Goal: Transaction & Acquisition: Purchase product/service

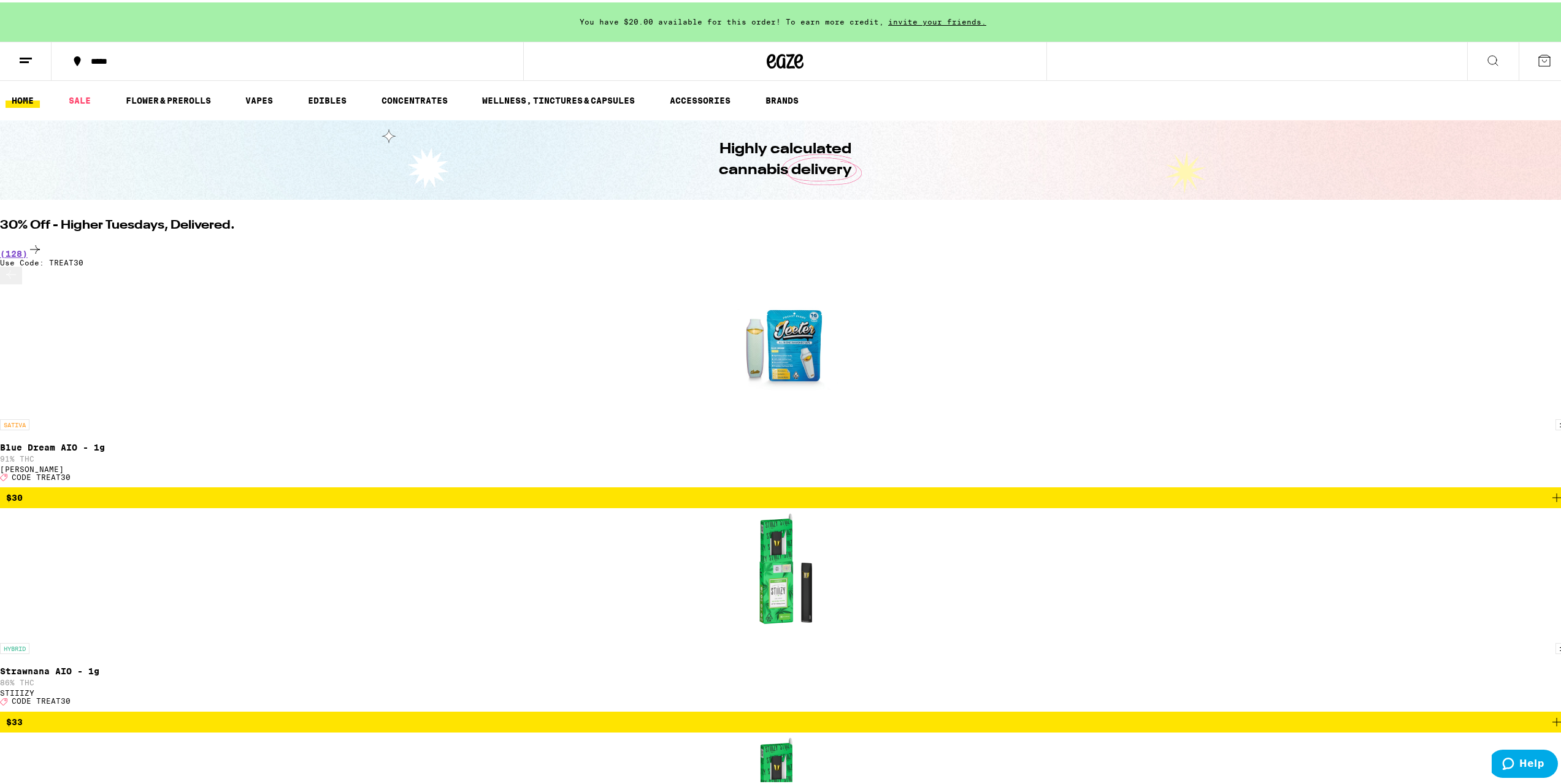
click at [1473, 62] on button at bounding box center [1493, 59] width 51 height 39
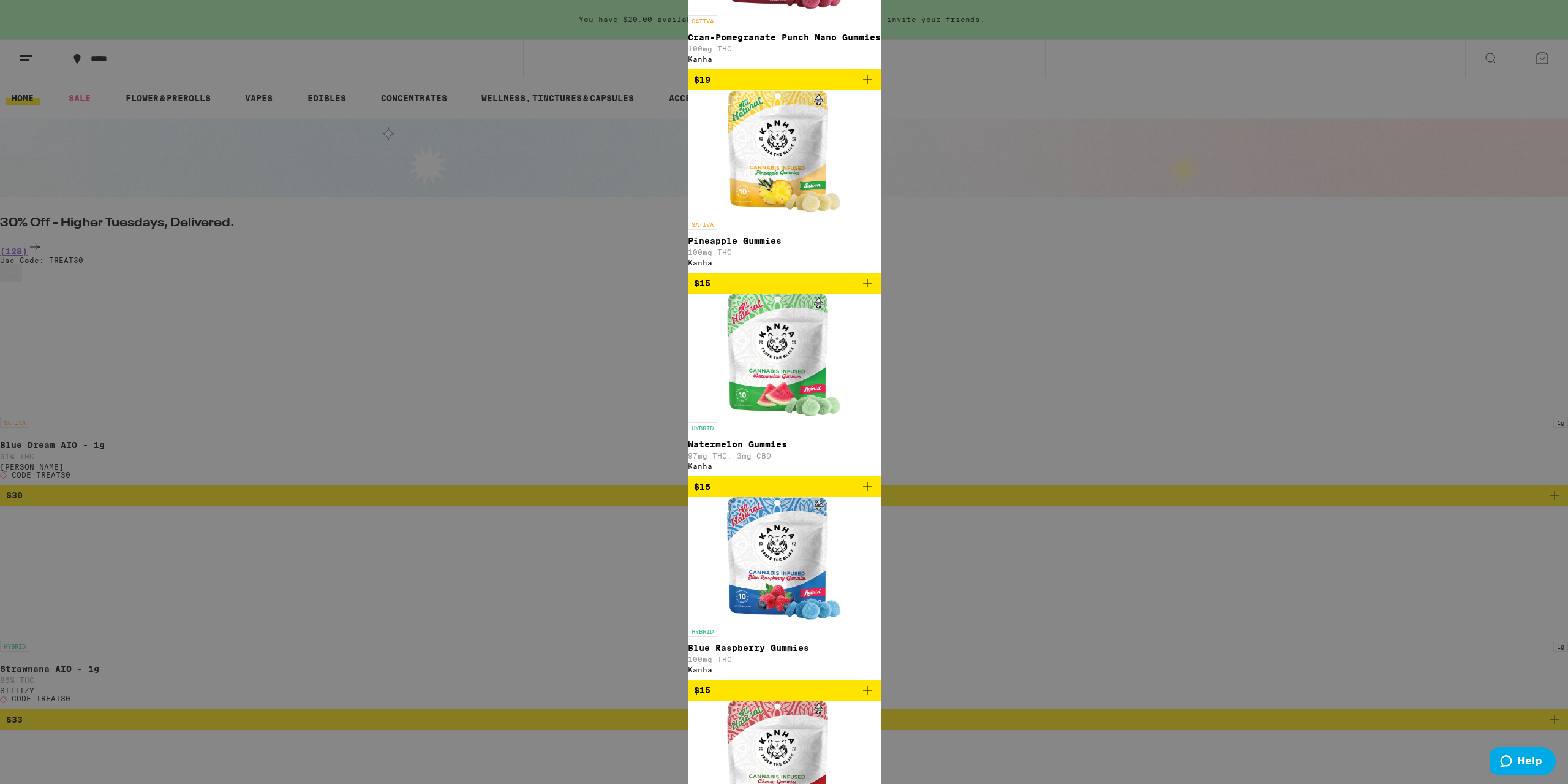
type input "kanha"
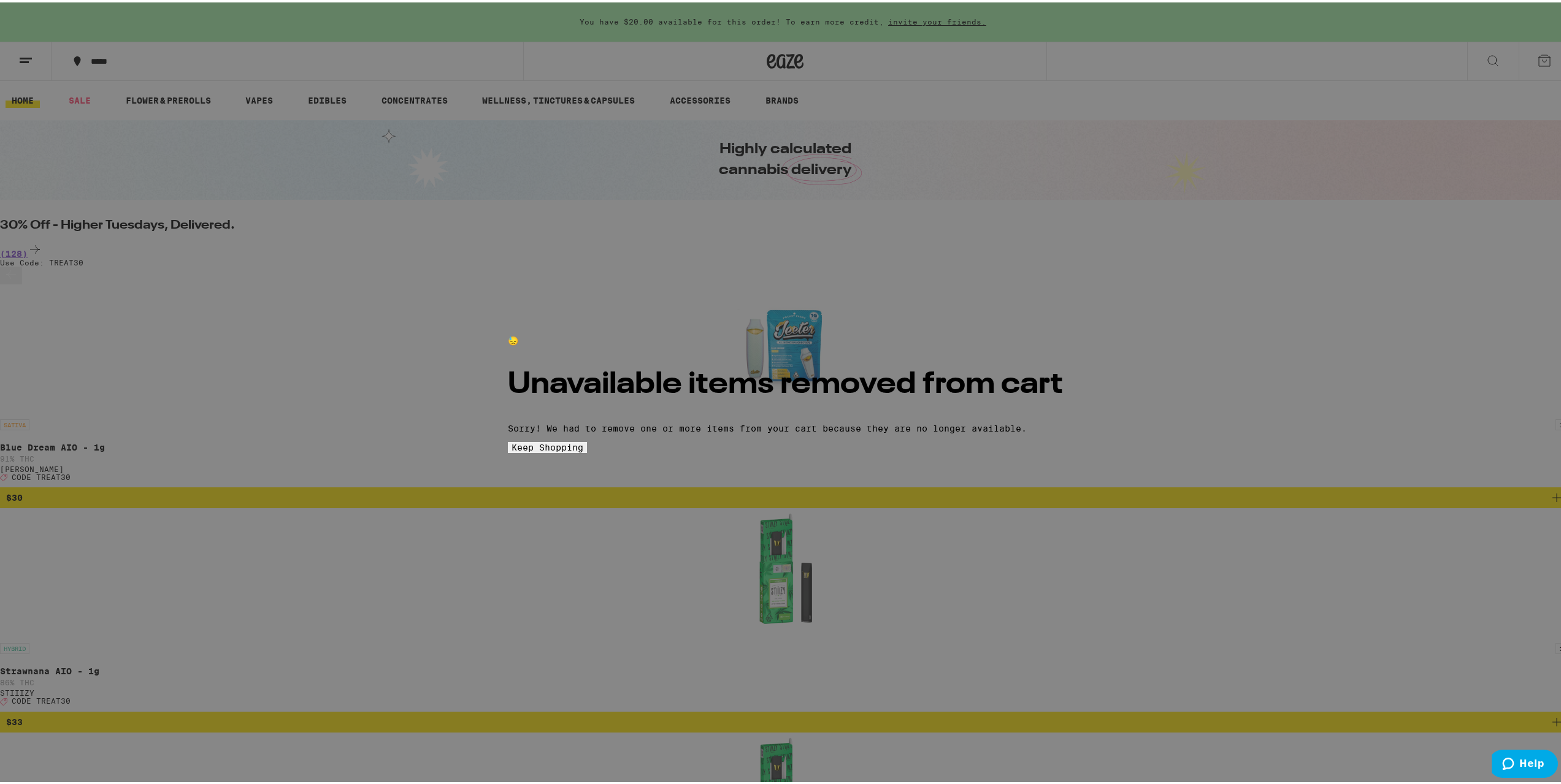
click at [583, 450] on span "Keep Shopping" at bounding box center [547, 444] width 72 height 10
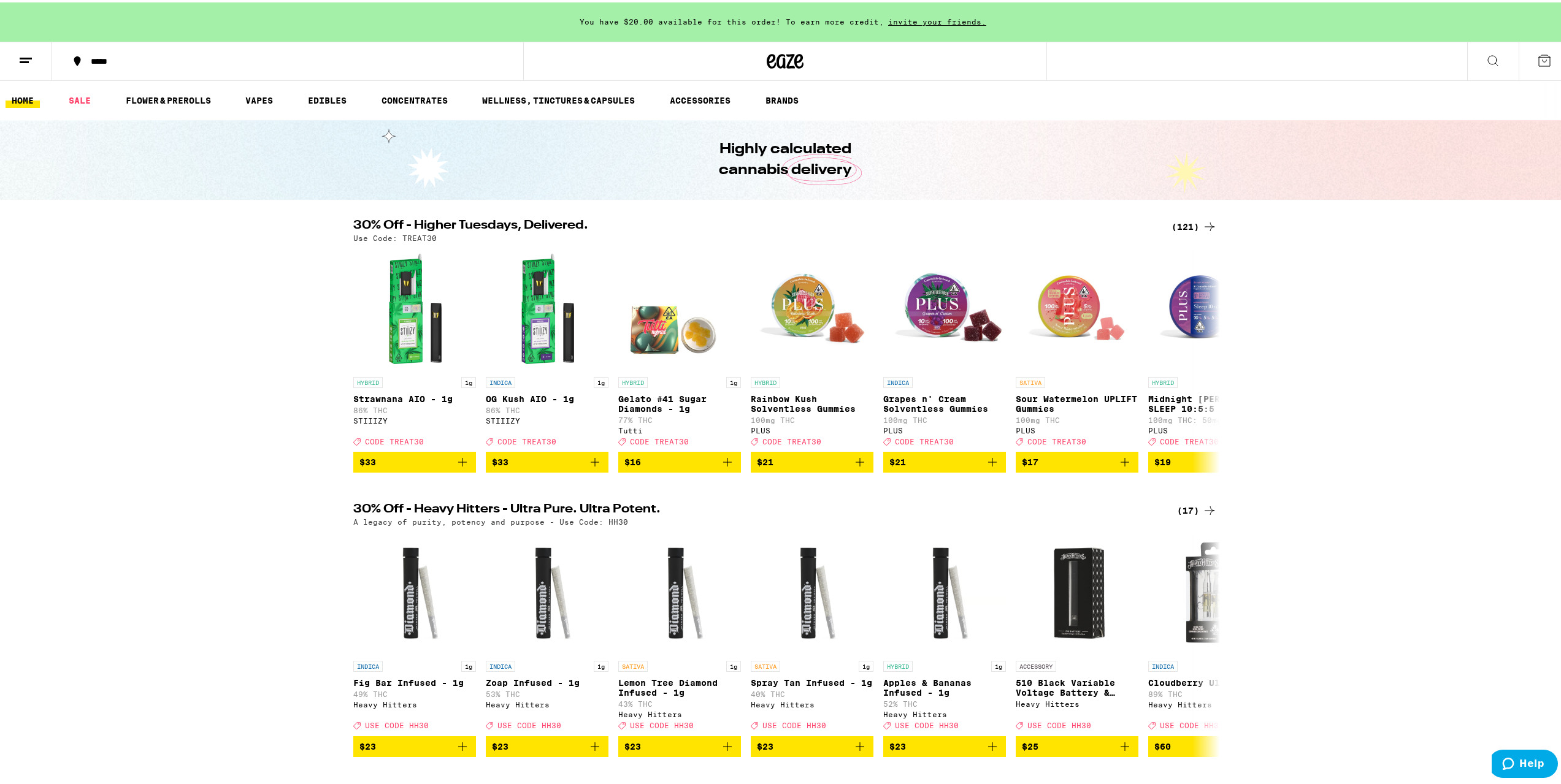
click at [1537, 59] on icon at bounding box center [1544, 58] width 15 height 15
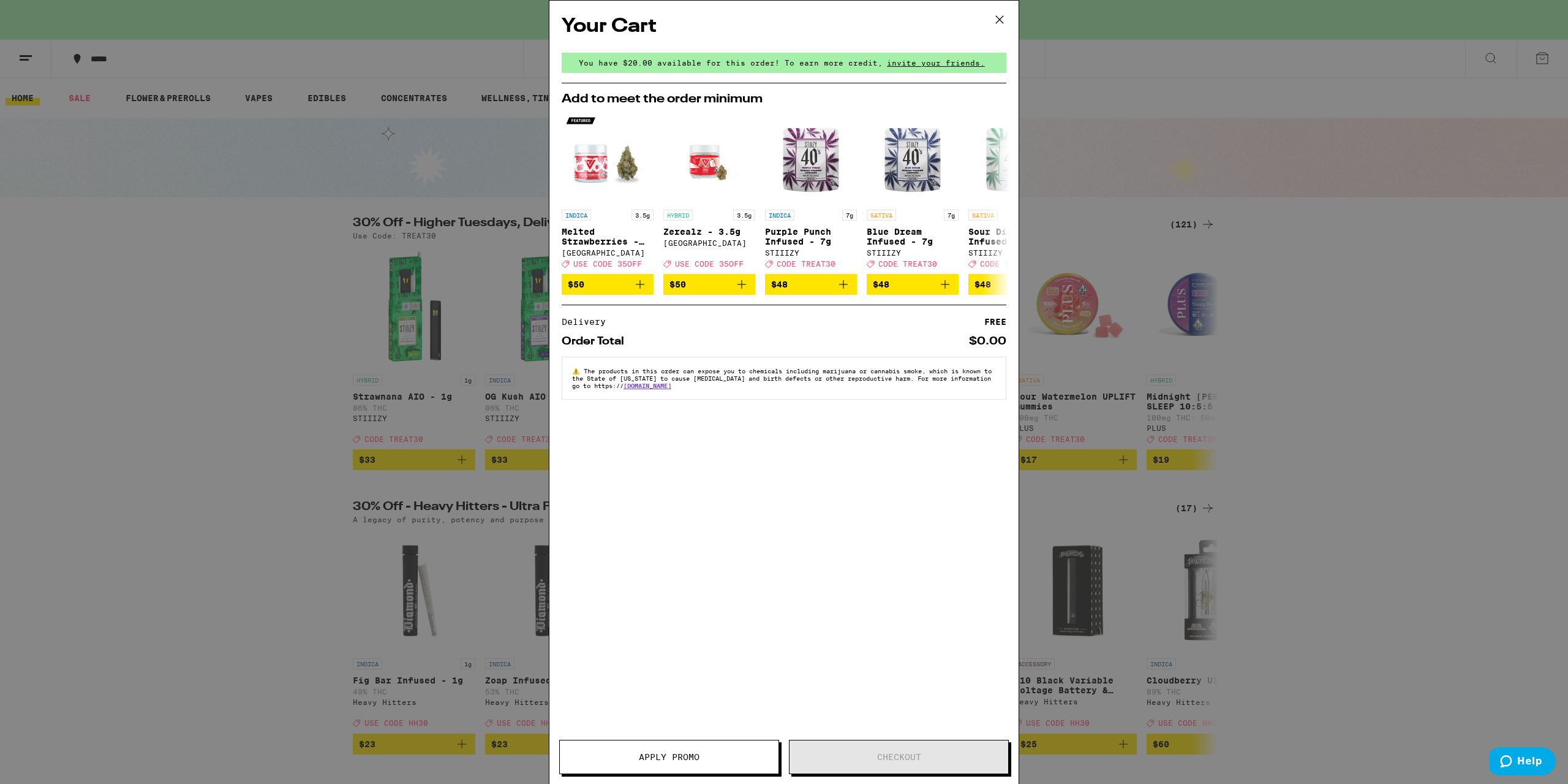
click at [995, 19] on icon at bounding box center [1000, 20] width 19 height 19
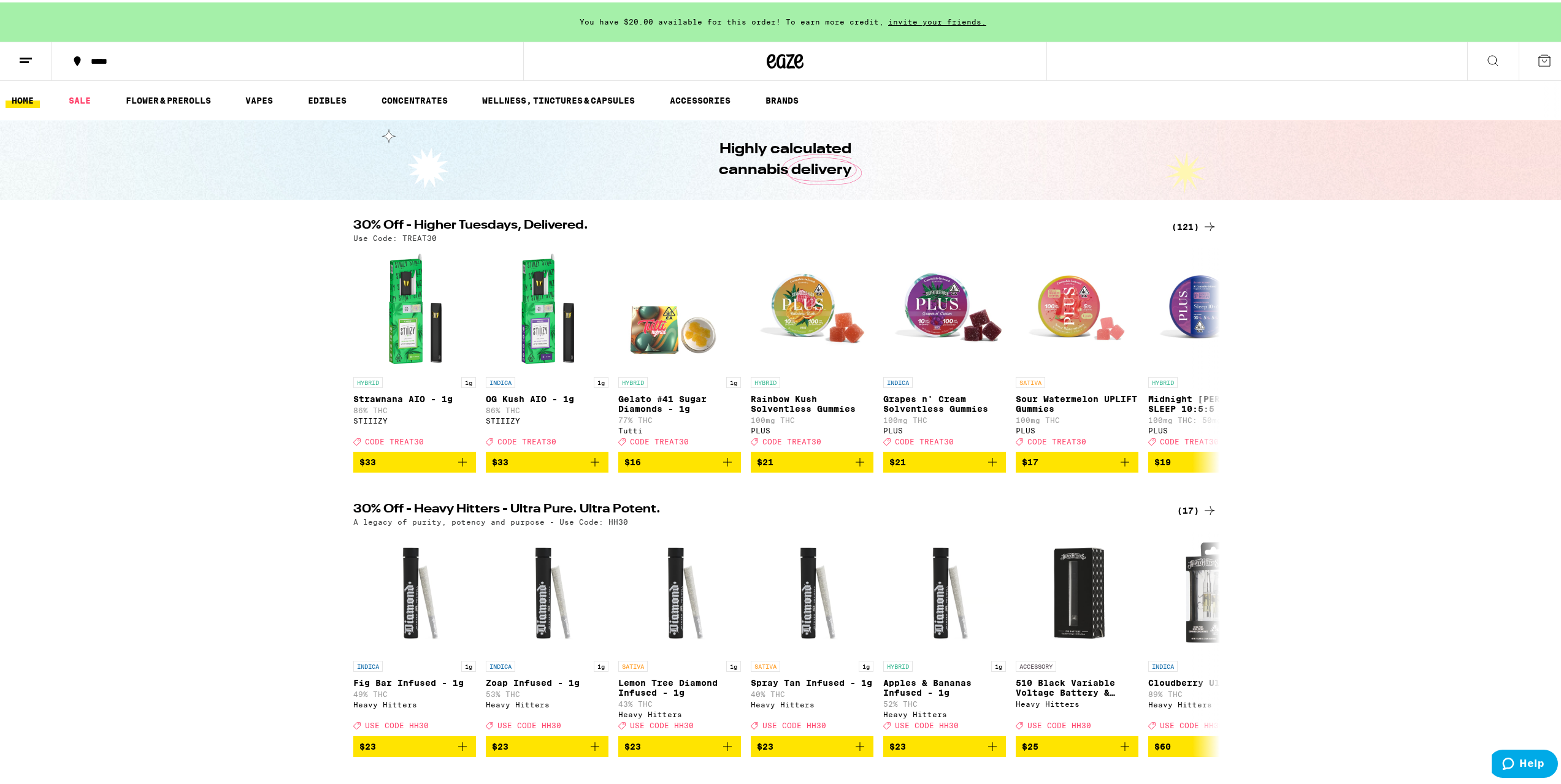
click at [1486, 57] on icon at bounding box center [1493, 58] width 15 height 15
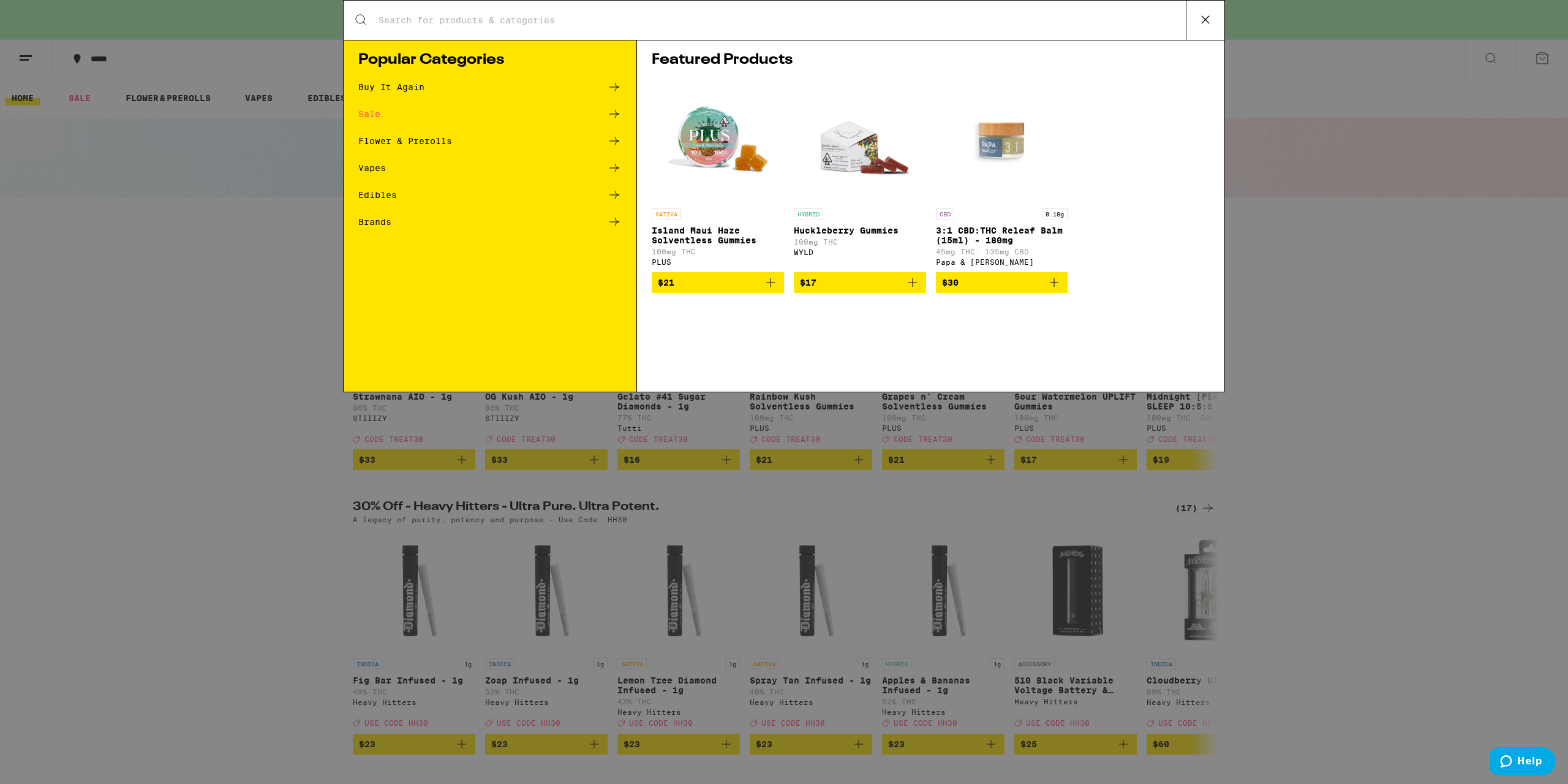
click at [827, 25] on input "Search for Products" at bounding box center [782, 20] width 808 height 11
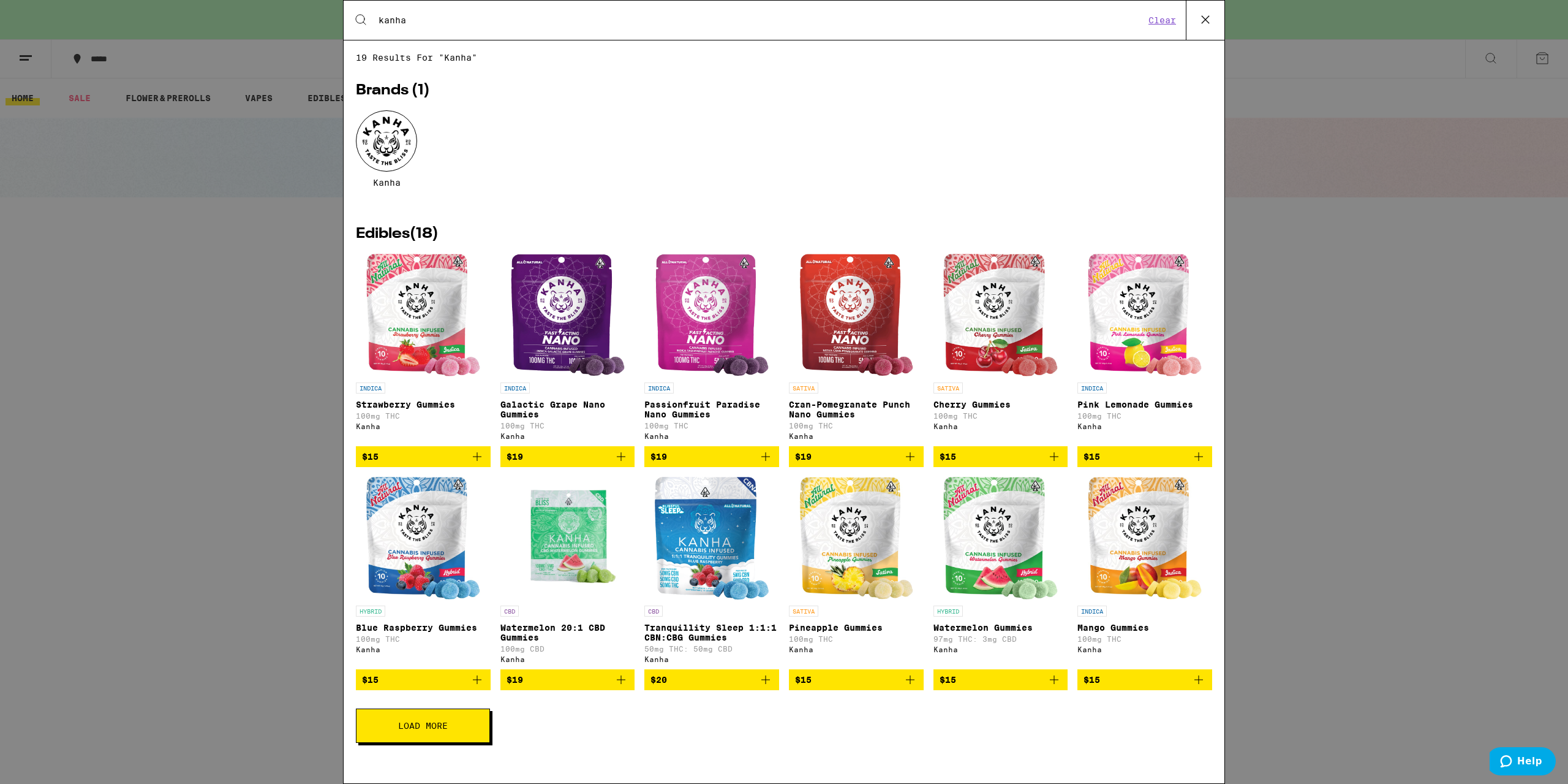
type input "kanha"
click at [1054, 687] on icon "Add to bag" at bounding box center [1054, 679] width 15 height 15
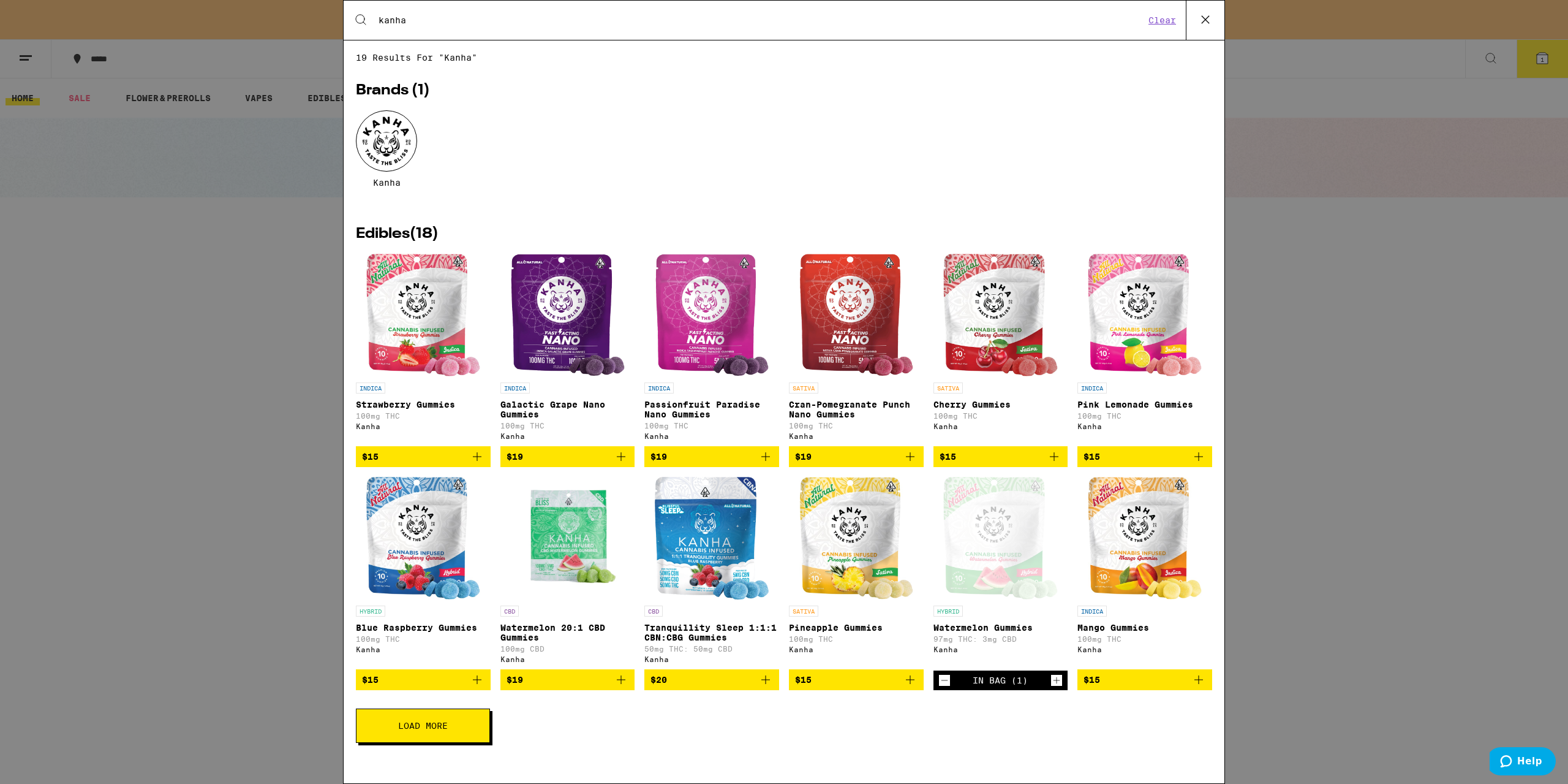
click at [1287, 402] on div "Search for Products kanha Clear 19 results for "kanha" Brands ( 1 ) Kanha Edibl…" at bounding box center [784, 392] width 1568 height 784
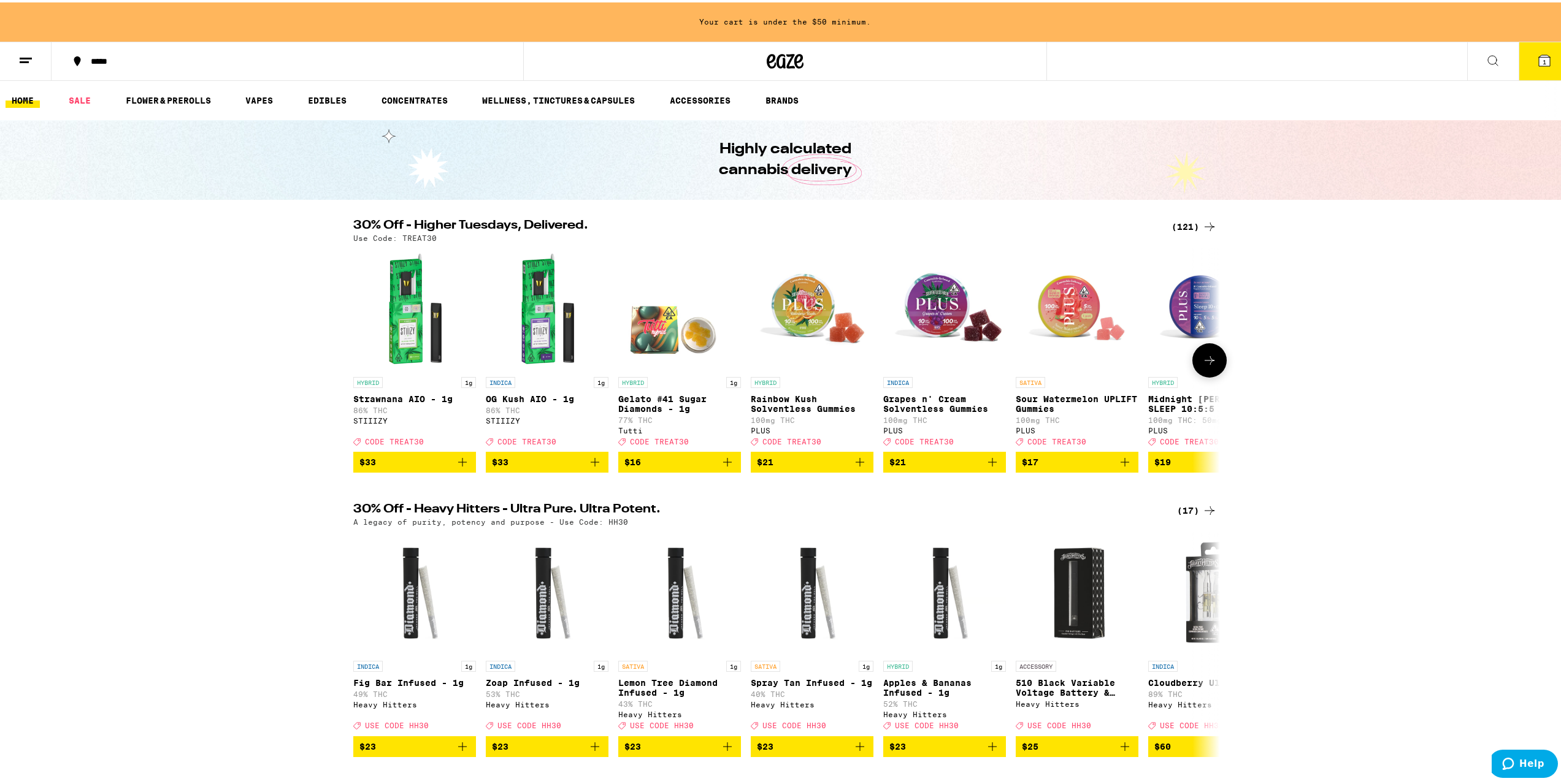
click at [1209, 365] on icon at bounding box center [1210, 357] width 15 height 15
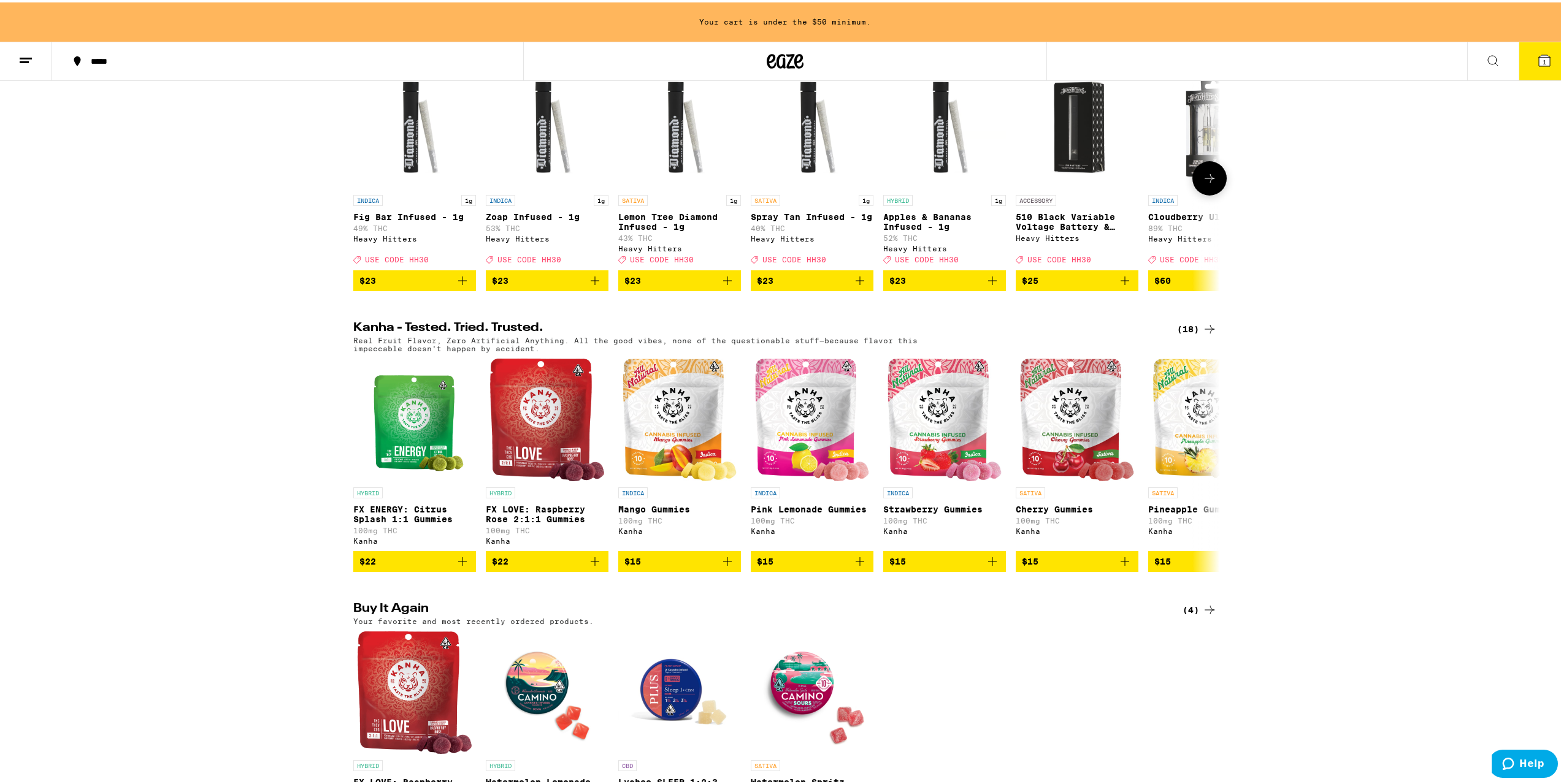
scroll to position [674, 0]
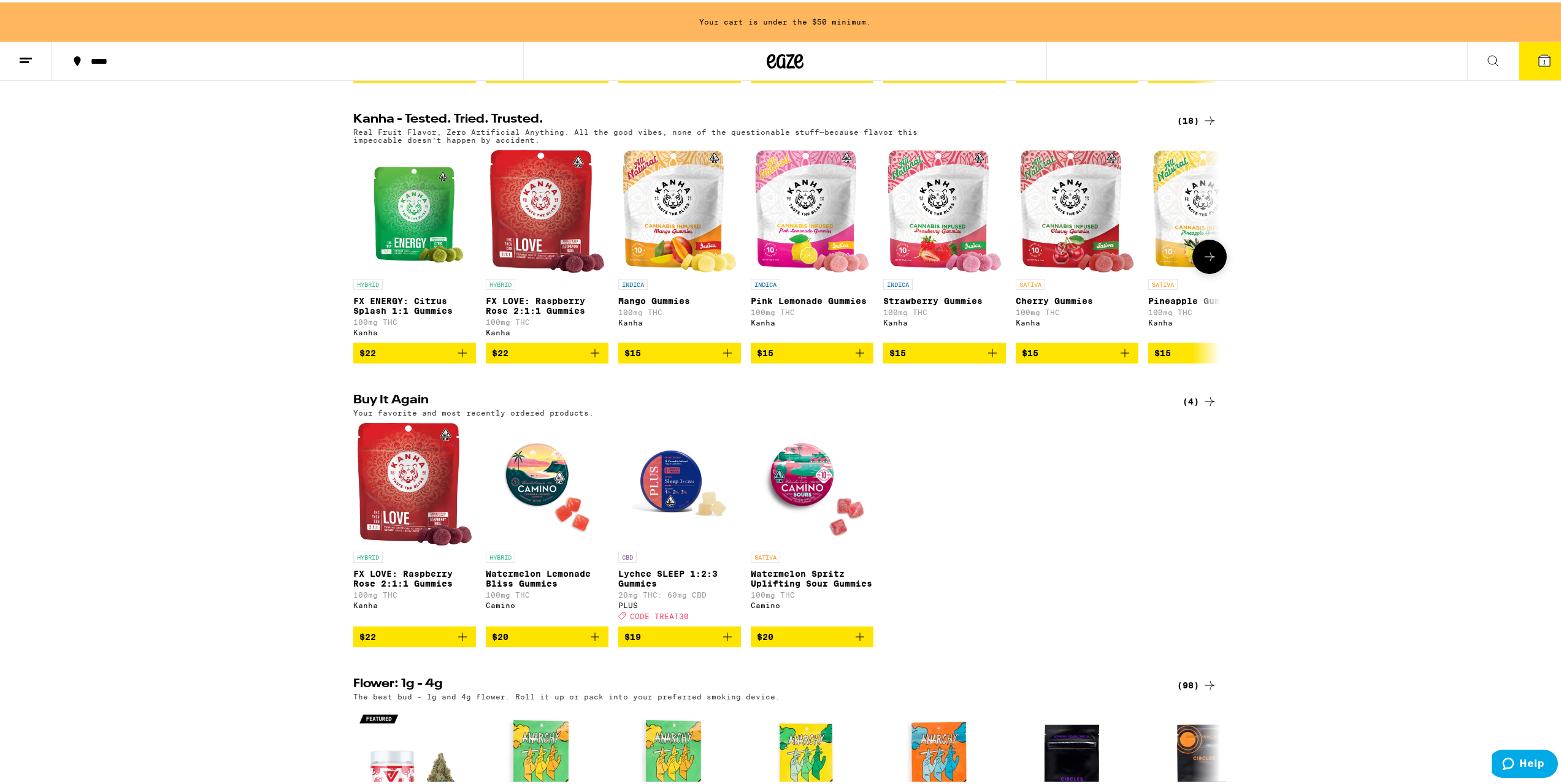
click at [417, 226] on img "Open page for FX ENERGY: Citrus Splash 1:1 Gummies from Kanha" at bounding box center [414, 209] width 102 height 122
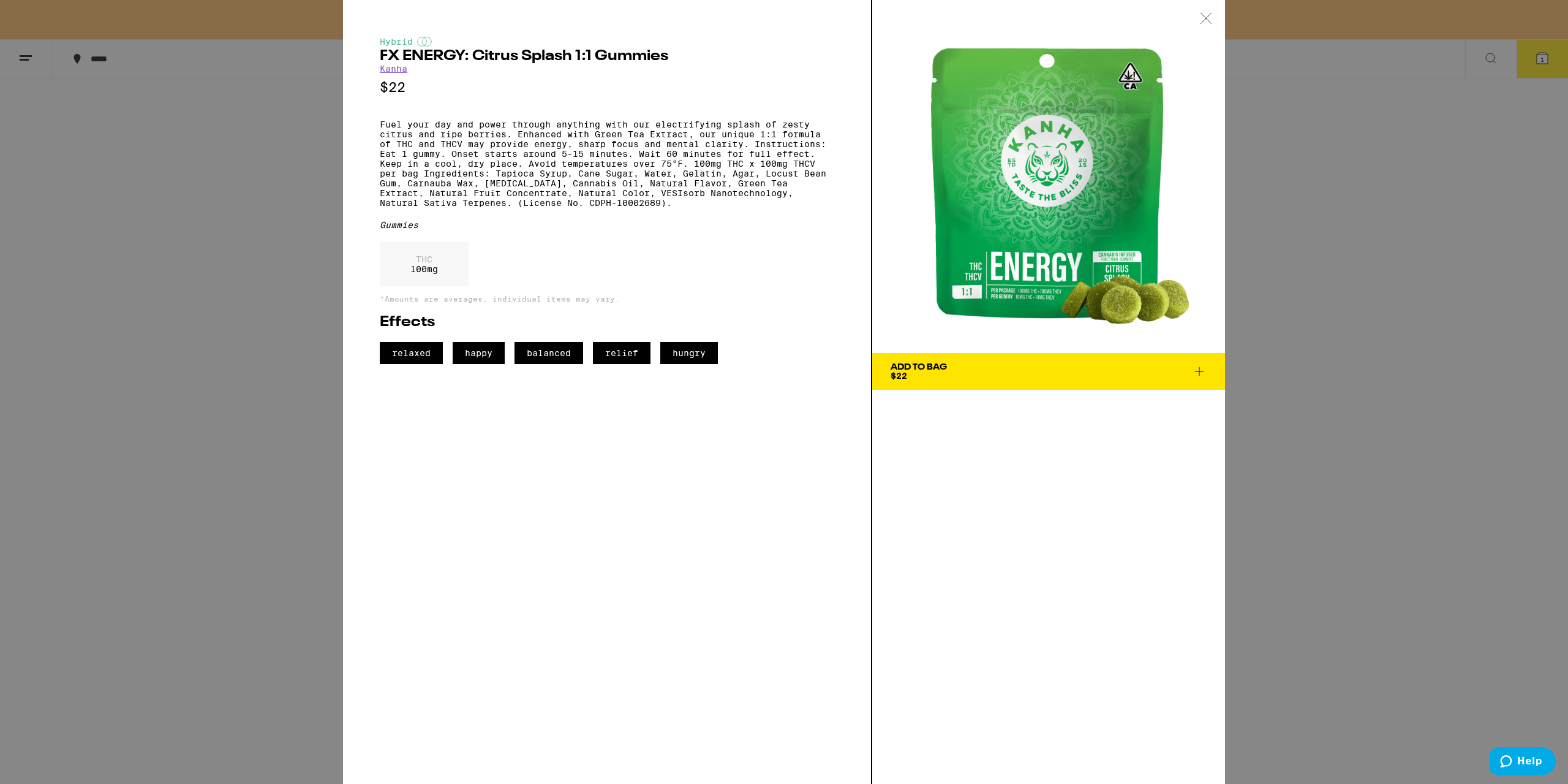
click at [222, 223] on div "Hybrid FX ENERGY: Citrus Splash 1:1 Gummies Kanha $22 Fuel your day and power t…" at bounding box center [784, 392] width 1568 height 784
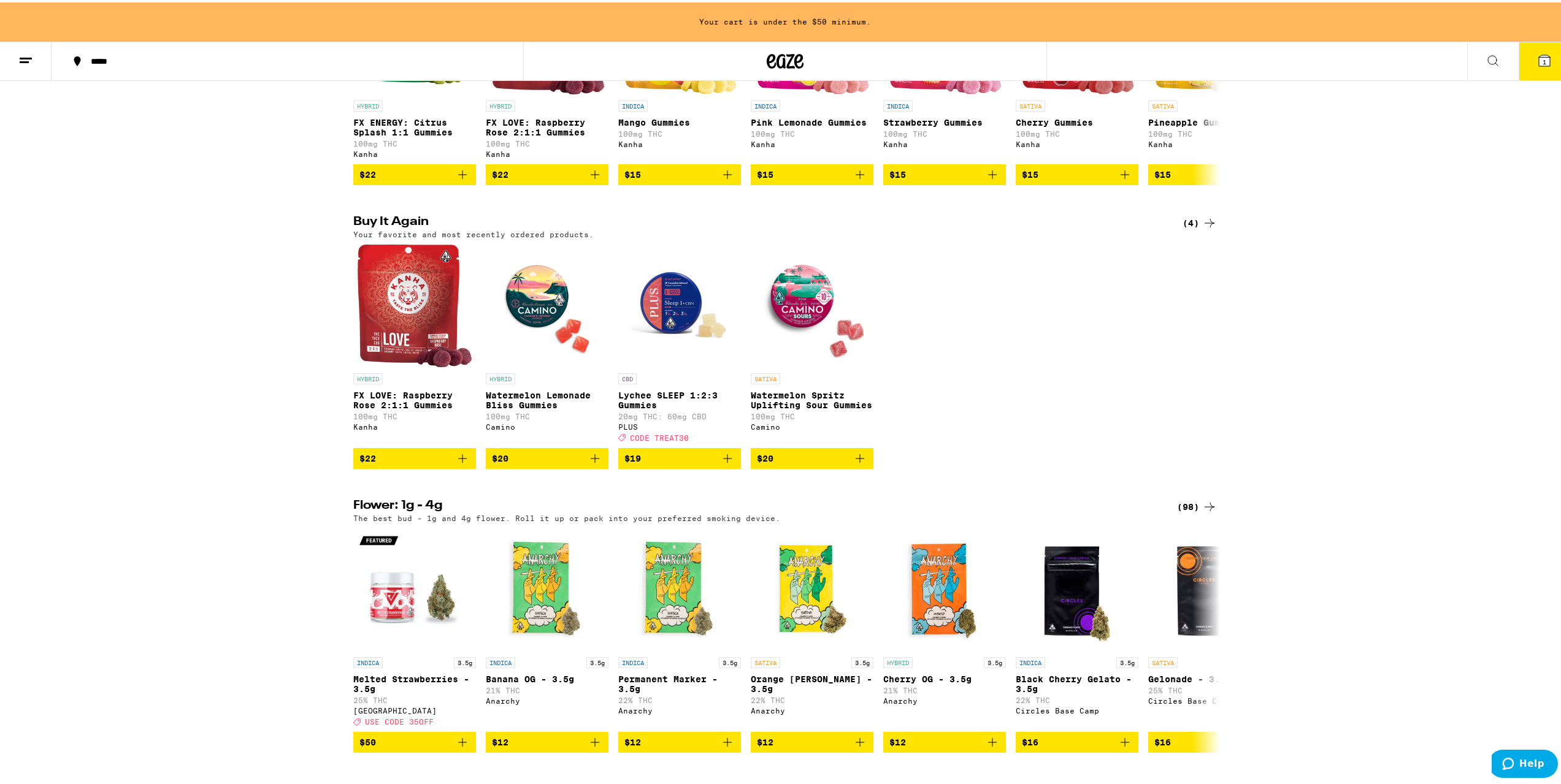
scroll to position [858, 0]
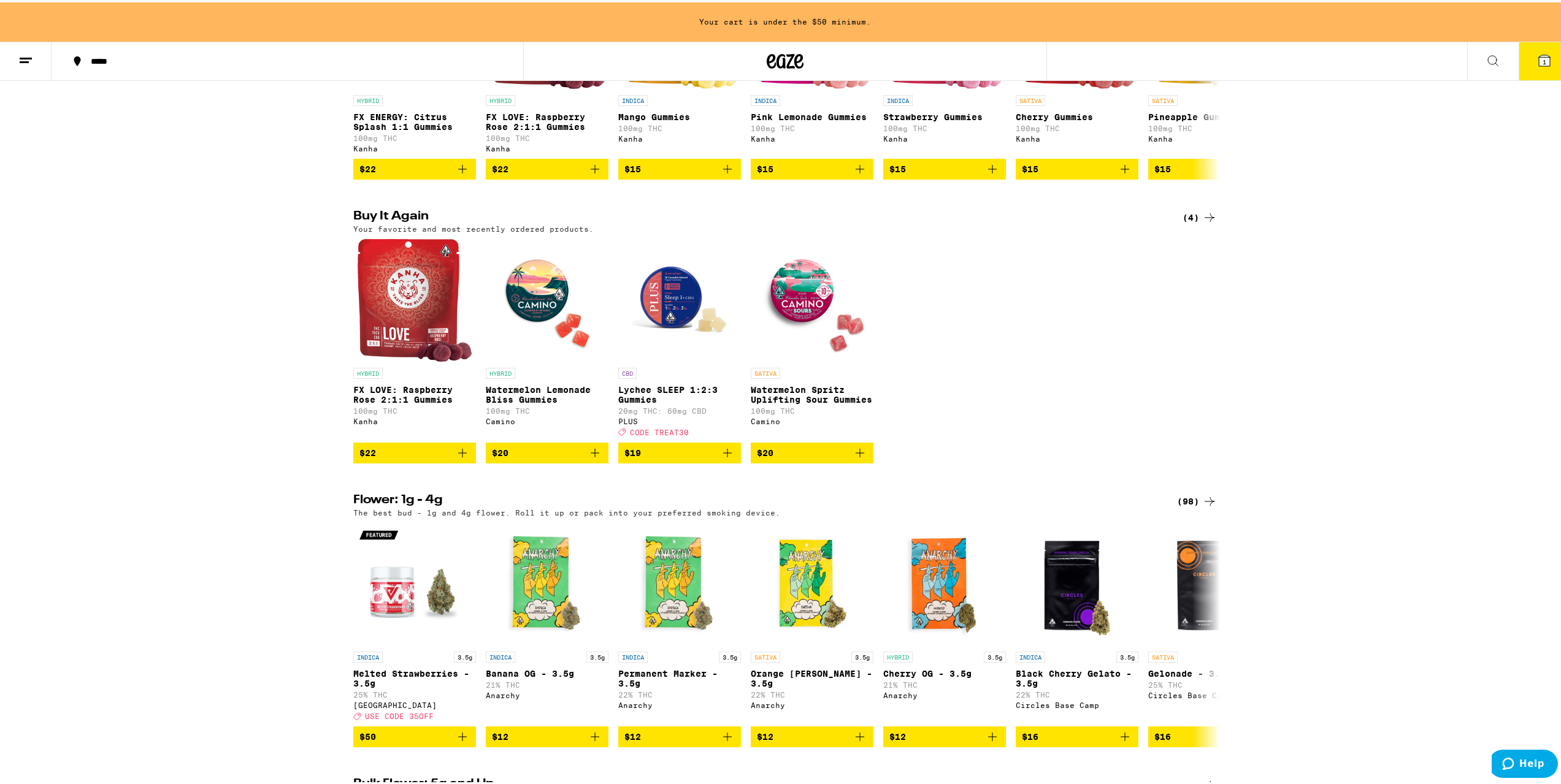
click at [593, 458] on icon "Add to bag" at bounding box center [595, 451] width 15 height 15
click at [721, 458] on icon "Add to bag" at bounding box center [727, 451] width 15 height 15
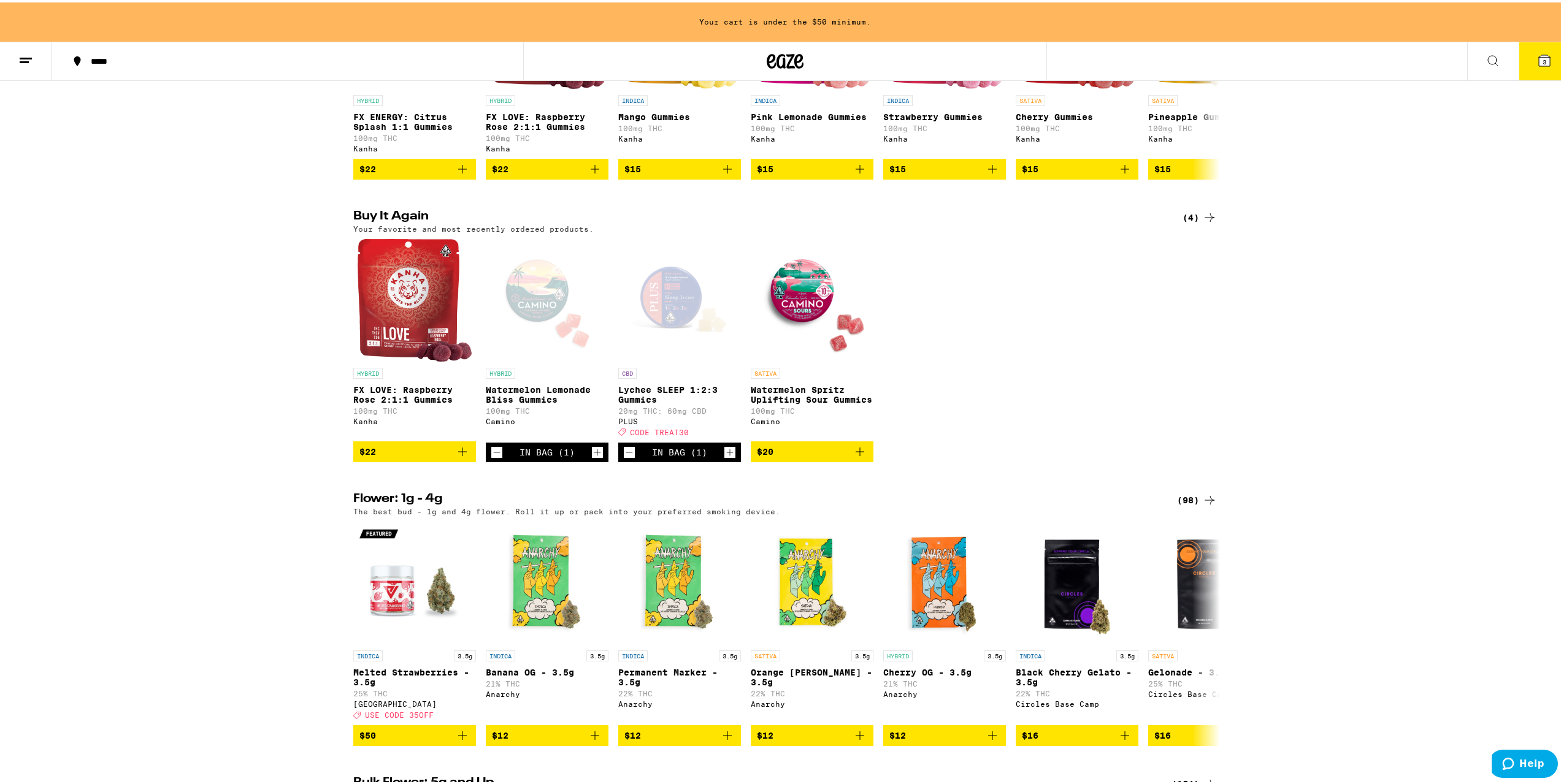
click at [724, 458] on icon "Increment" at bounding box center [729, 450] width 11 height 15
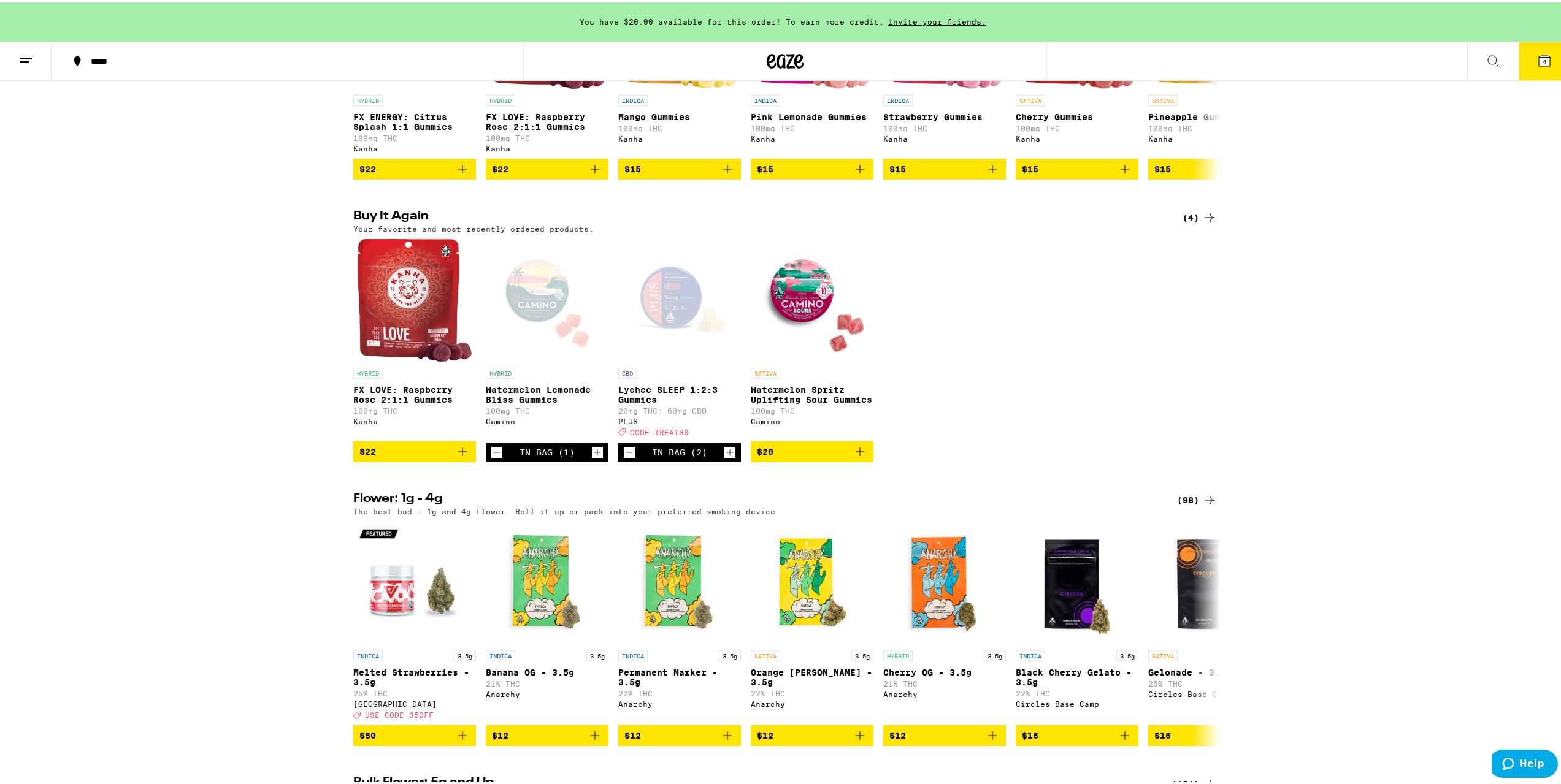
click at [1546, 64] on button "4" at bounding box center [1544, 59] width 51 height 38
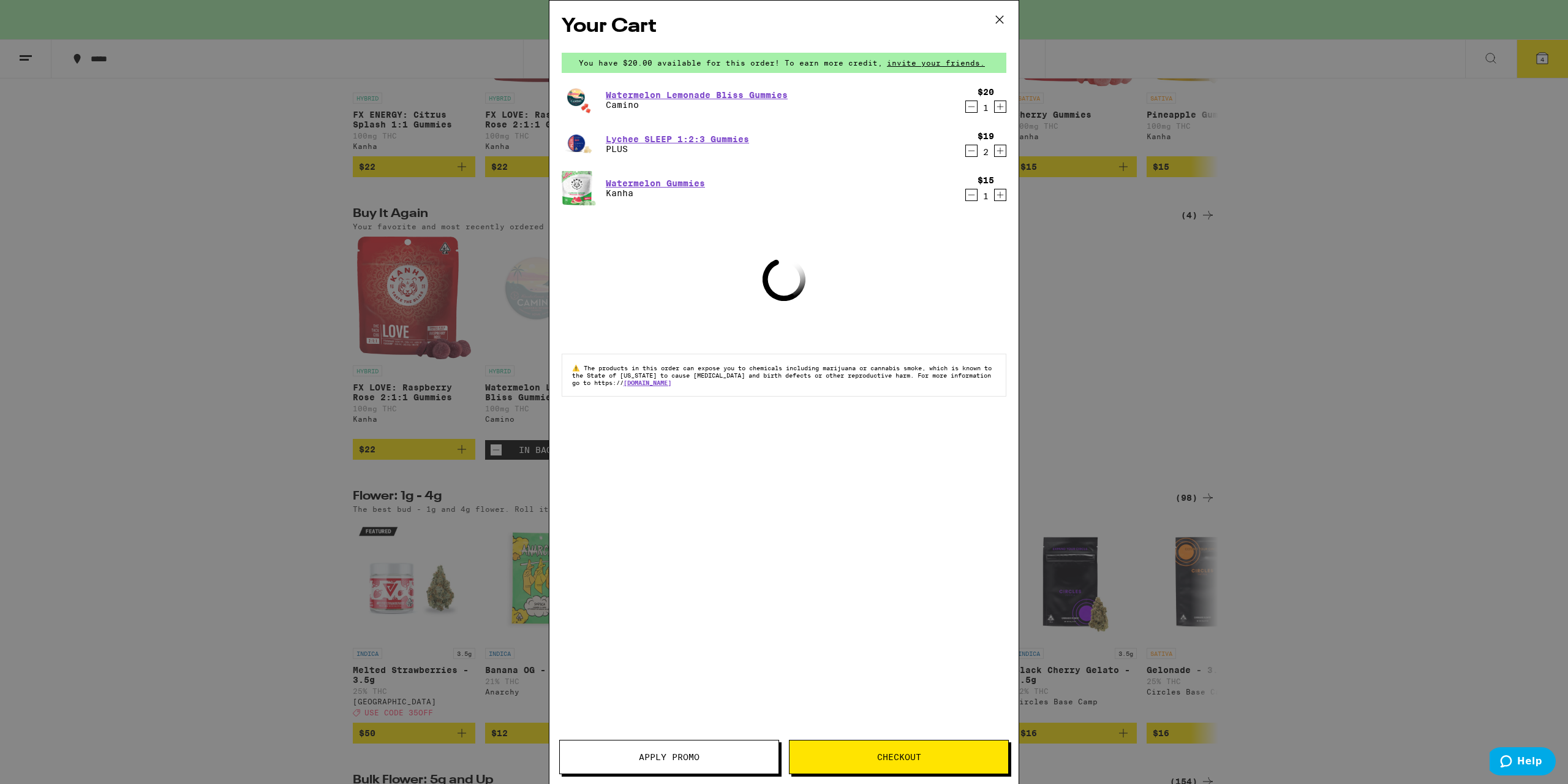
click at [709, 767] on button "Apply Promo" at bounding box center [669, 757] width 220 height 35
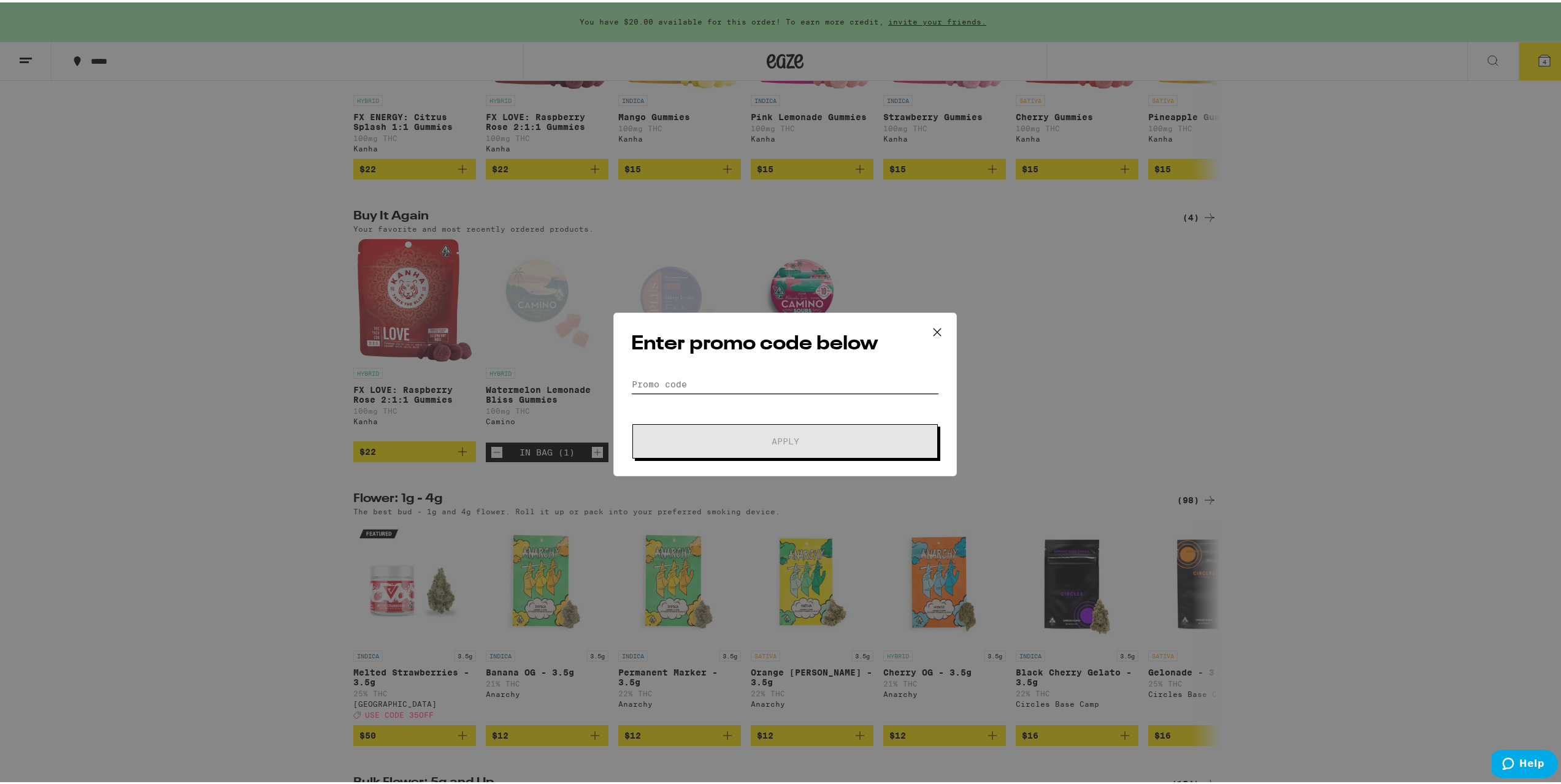
click at [737, 377] on input "Promo Code" at bounding box center [784, 381] width 308 height 19
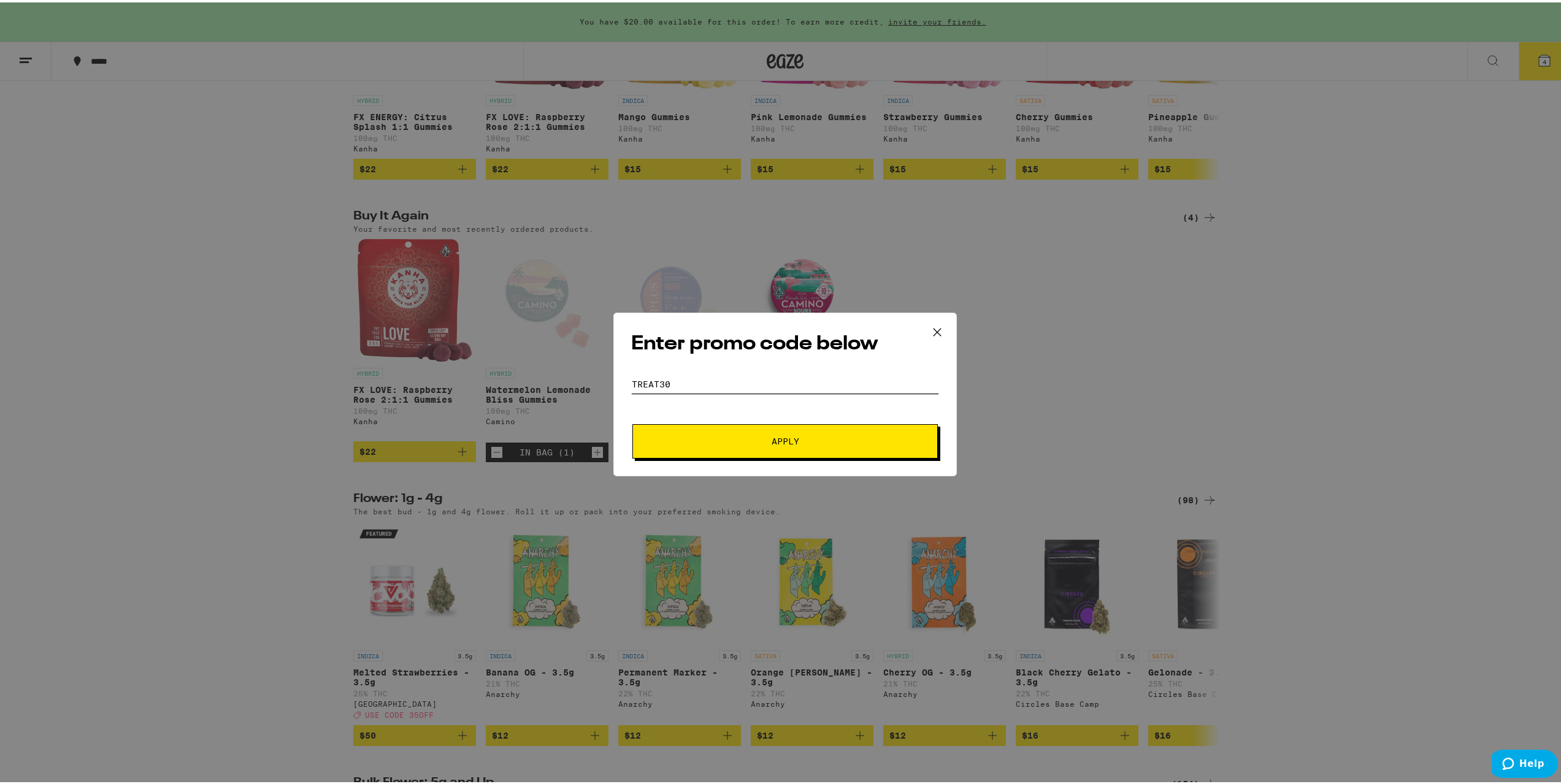
type input "Treat30"
click at [757, 428] on button "Apply" at bounding box center [785, 439] width 305 height 35
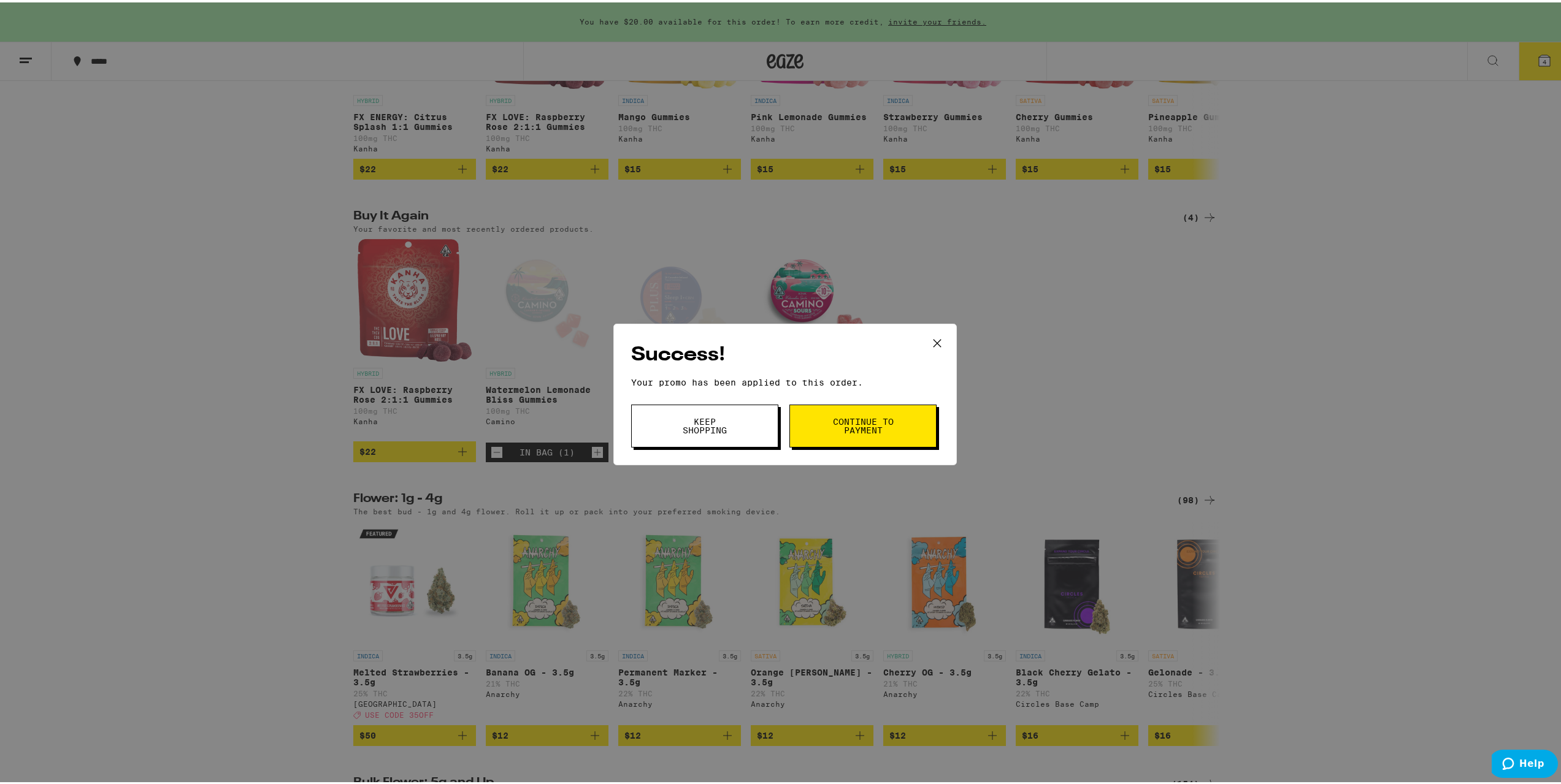
click at [713, 435] on button "Keep Shopping" at bounding box center [705, 423] width 147 height 43
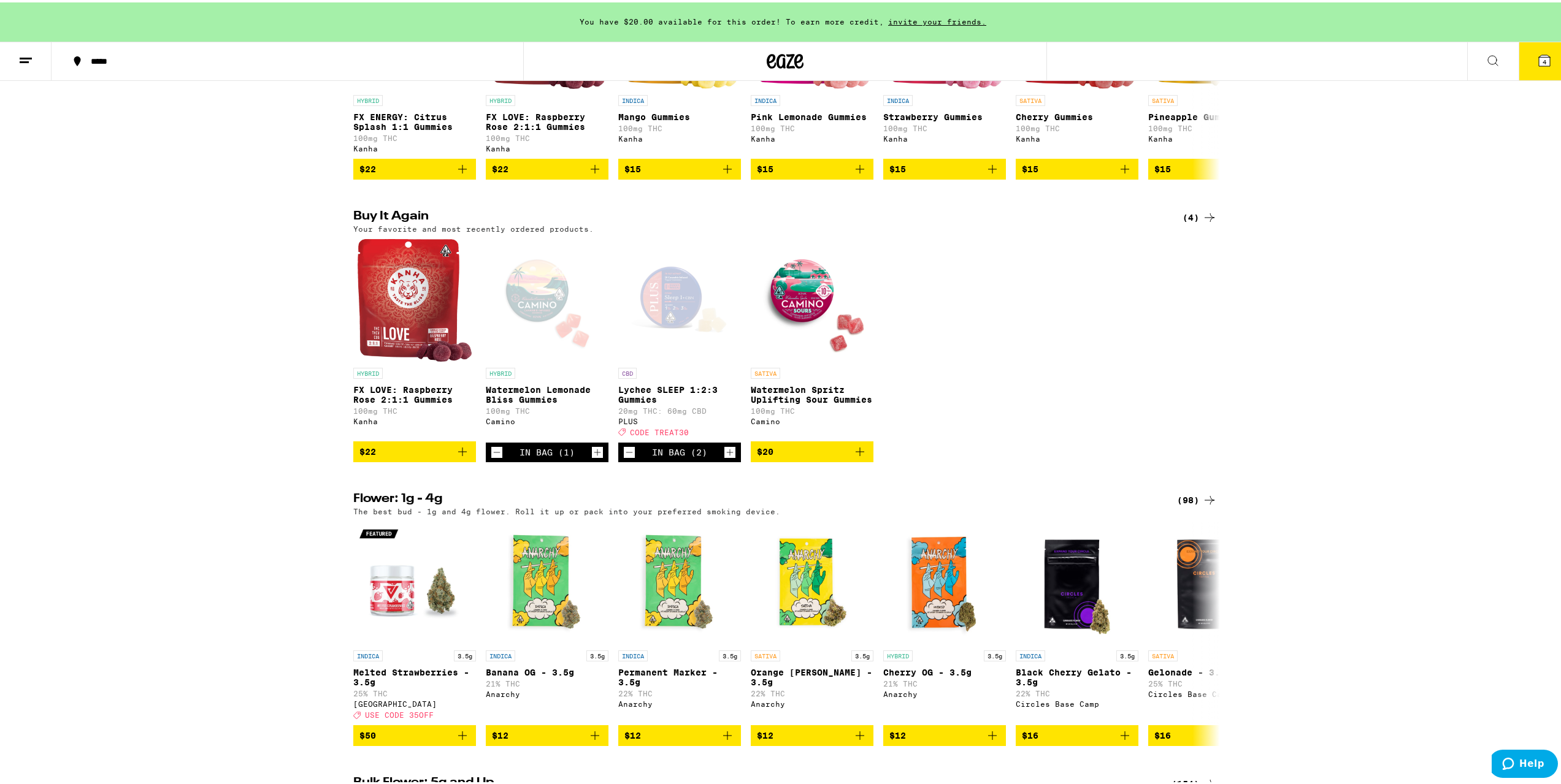
click at [1542, 56] on span "4" at bounding box center [1544, 59] width 4 height 7
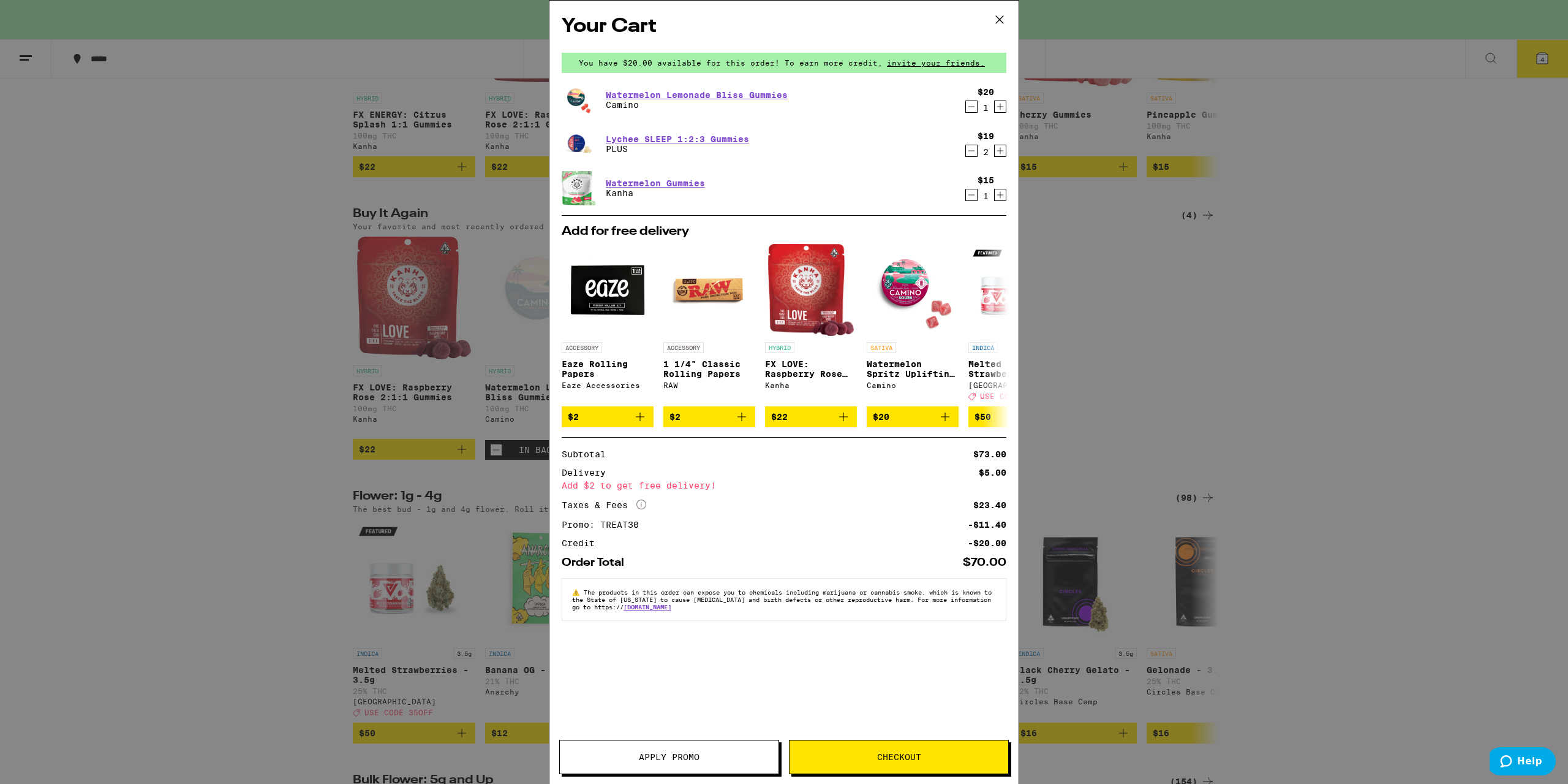
click at [997, 155] on icon "Increment" at bounding box center [1000, 151] width 11 height 15
click at [972, 153] on icon "Decrement" at bounding box center [971, 151] width 11 height 15
click at [1338, 419] on div "Your Cart You have $20.00 available for this order! To earn more credit, invite…" at bounding box center [784, 392] width 1568 height 784
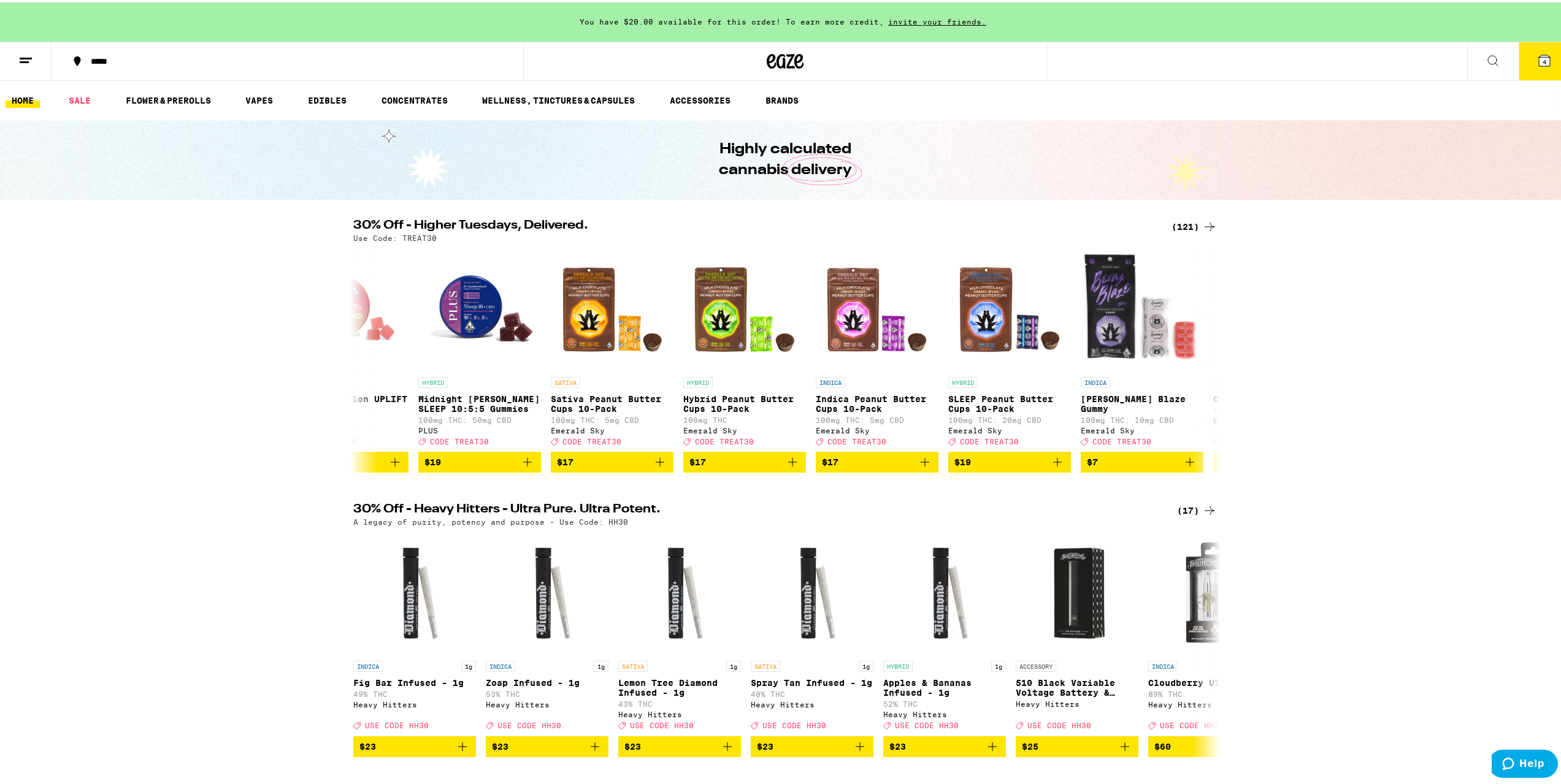
click at [1486, 59] on icon at bounding box center [1493, 58] width 15 height 15
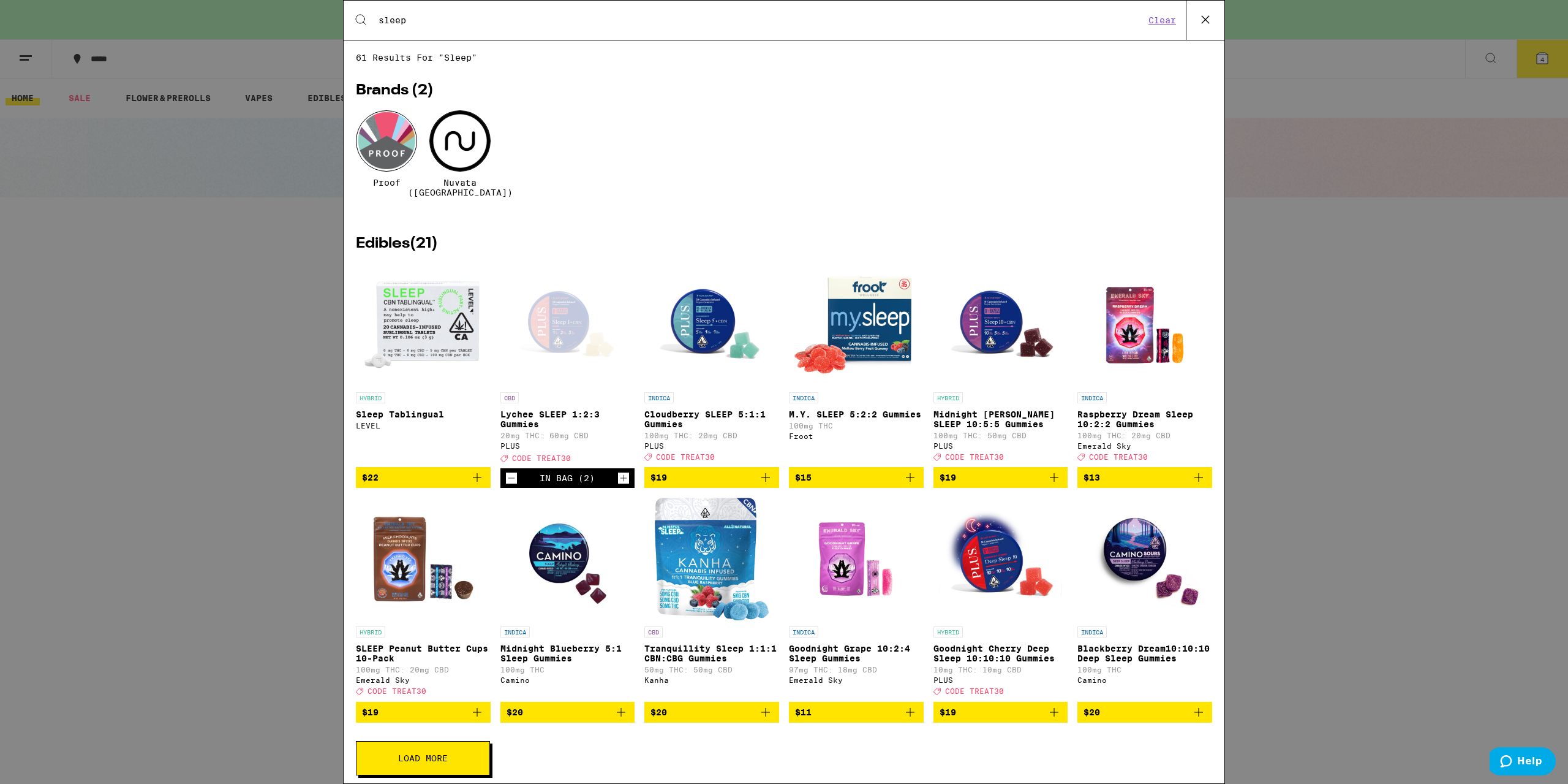
type input "sleep"
click at [761, 483] on icon "Add to bag" at bounding box center [766, 477] width 15 height 15
drag, startPoint x: 1424, startPoint y: 326, endPoint x: 1475, endPoint y: 251, distance: 90.7
click at [1424, 325] on div "Search for Products sleep Clear 61 results for "sleep" Brands ( 2 ) Proof Nuvat…" at bounding box center [784, 392] width 1568 height 784
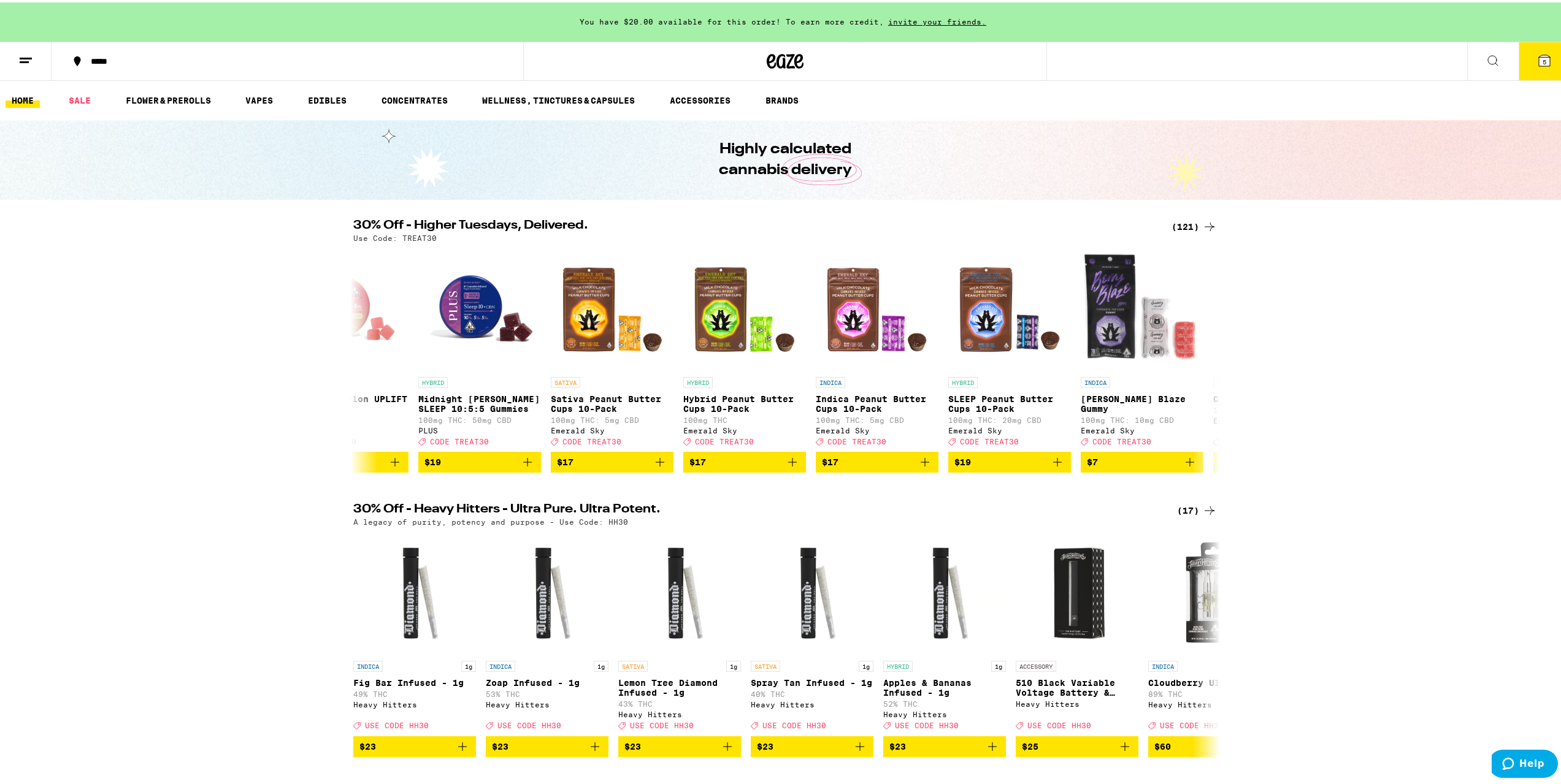
click at [1542, 57] on icon at bounding box center [1544, 58] width 15 height 15
